Goal: Find specific page/section: Find specific page/section

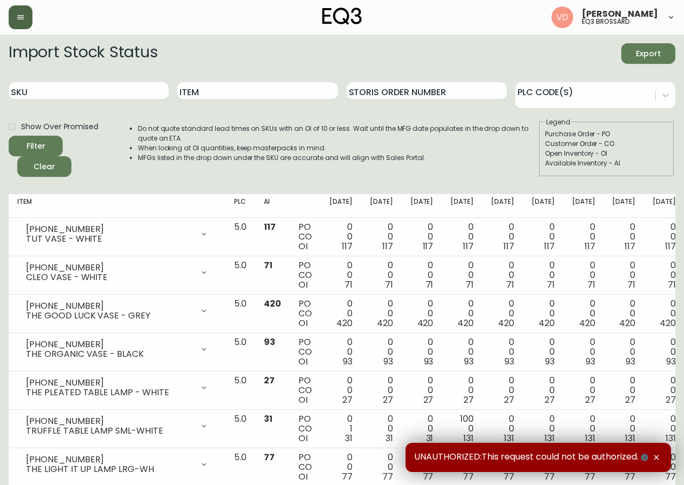
click at [12, 9] on button "button" at bounding box center [21, 17] width 24 height 24
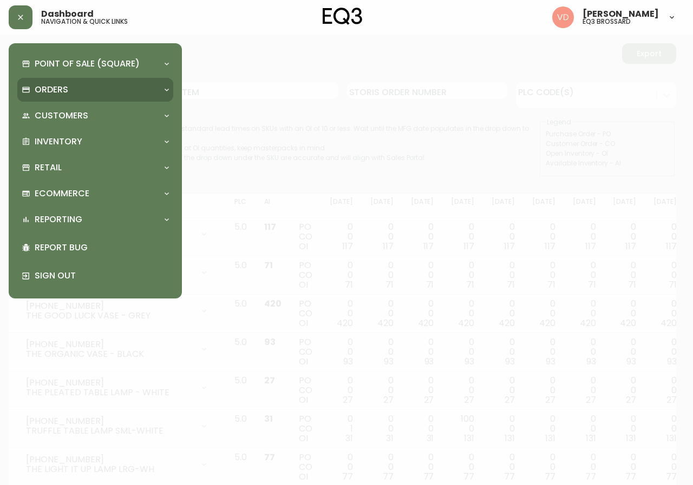
click at [112, 94] on div "Orders" at bounding box center [90, 90] width 136 height 12
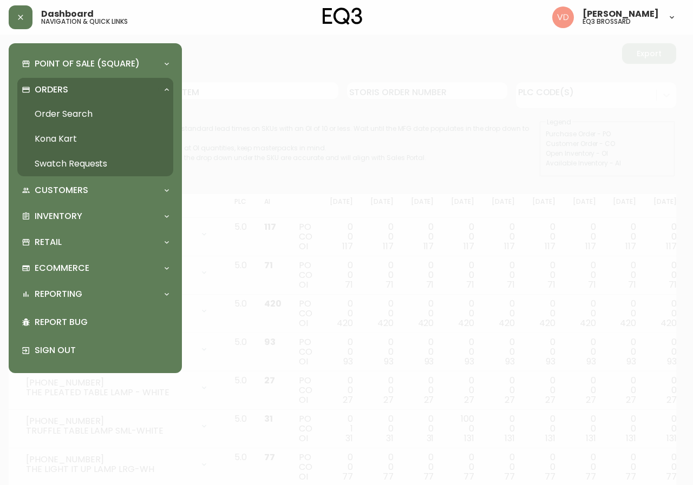
click at [112, 94] on div "Orders" at bounding box center [90, 90] width 136 height 12
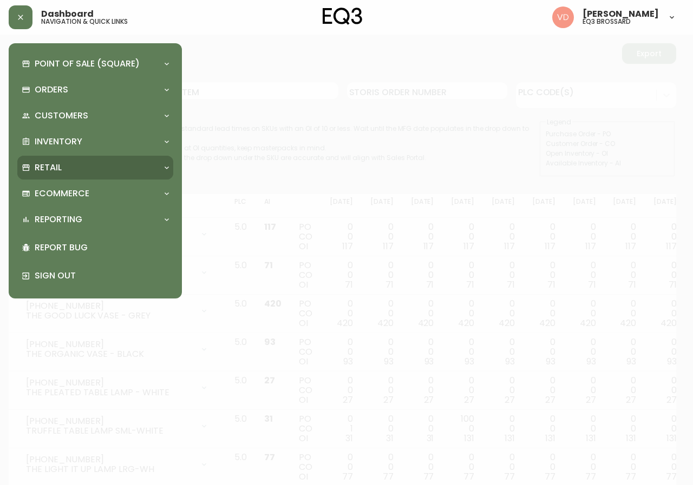
click at [85, 163] on div "Retail" at bounding box center [90, 168] width 136 height 12
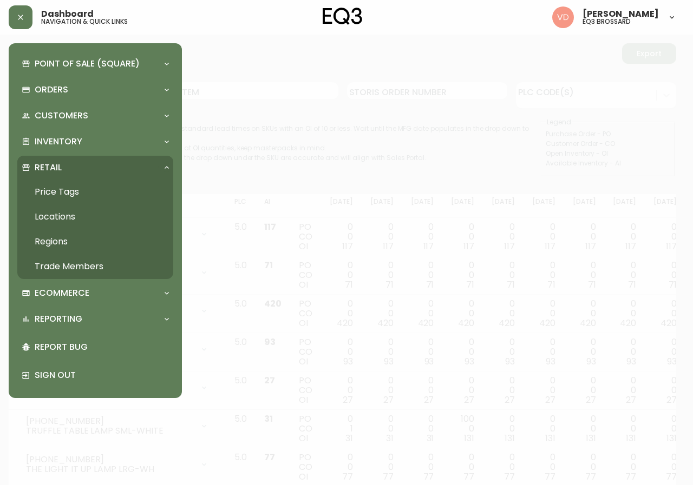
click at [91, 264] on link "Trade Members" at bounding box center [95, 266] width 156 height 25
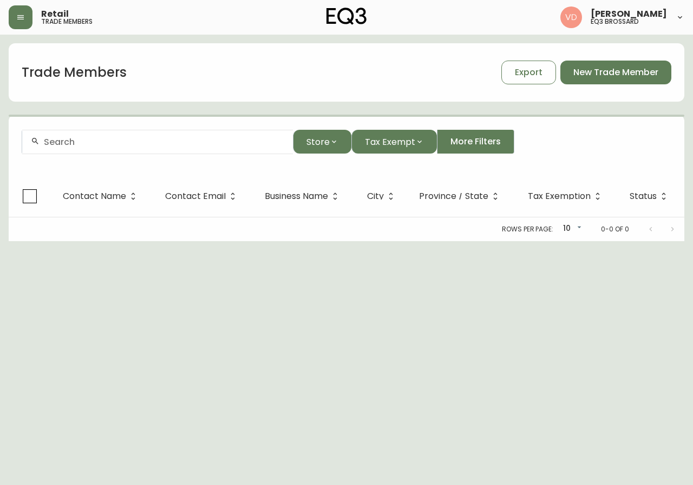
click at [169, 152] on div at bounding box center [157, 142] width 271 height 24
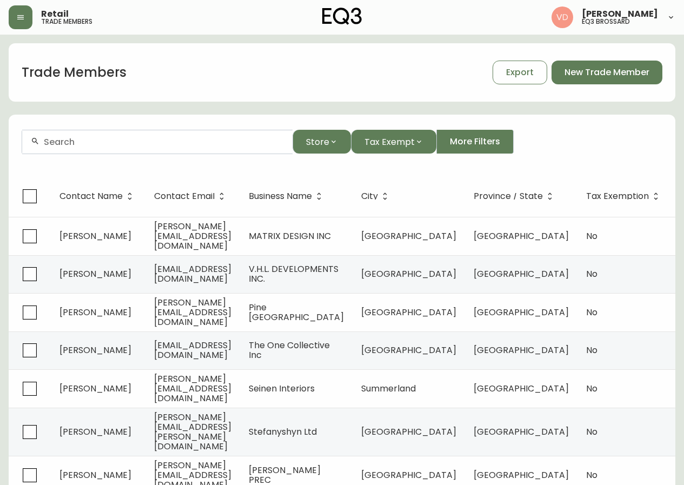
paste input "[EMAIL_ADDRESS][DOMAIN_NAME]"
type input "[EMAIL_ADDRESS][DOMAIN_NAME]"
